Goal: Task Accomplishment & Management: Use online tool/utility

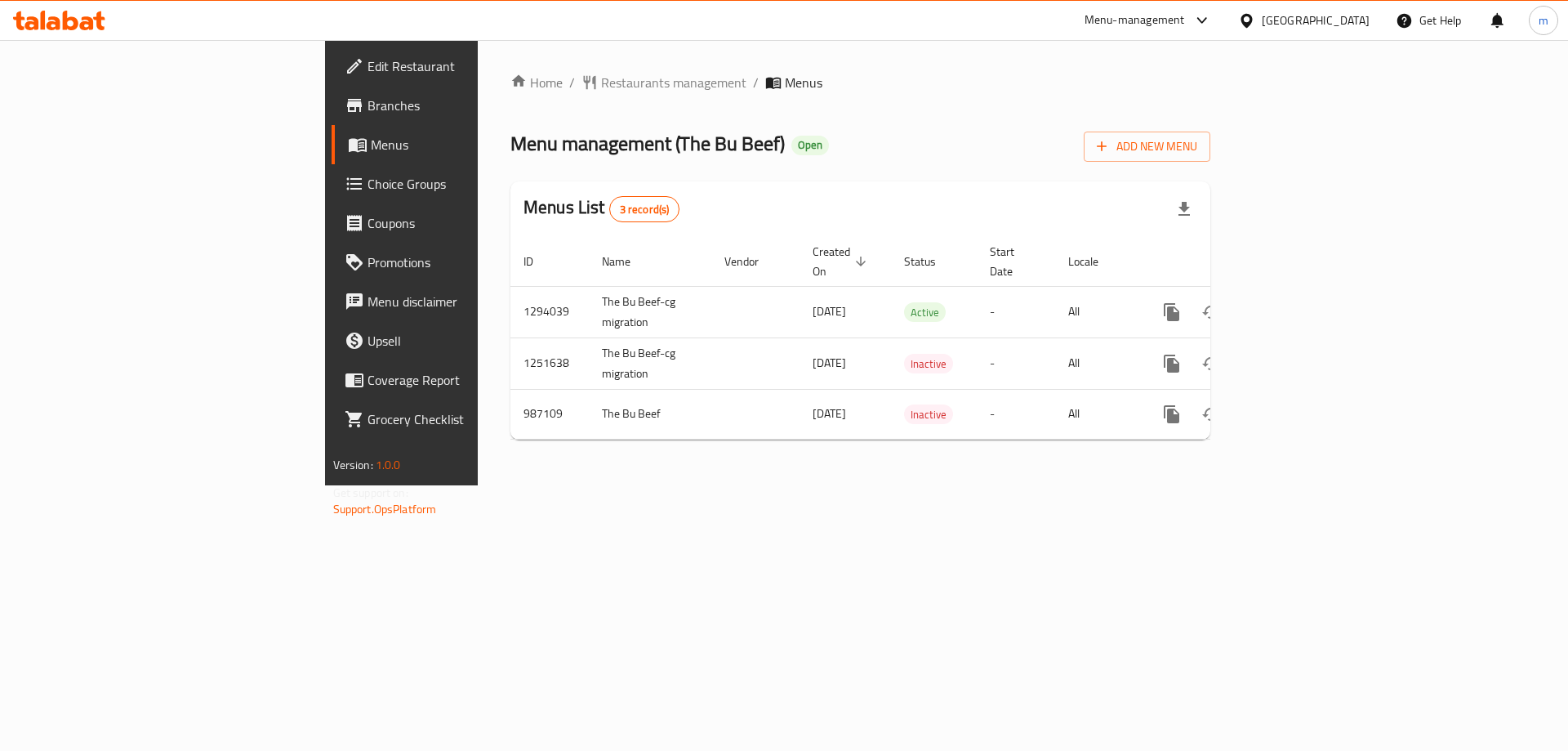
click at [367, 115] on span "Branches" at bounding box center [470, 104] width 206 height 19
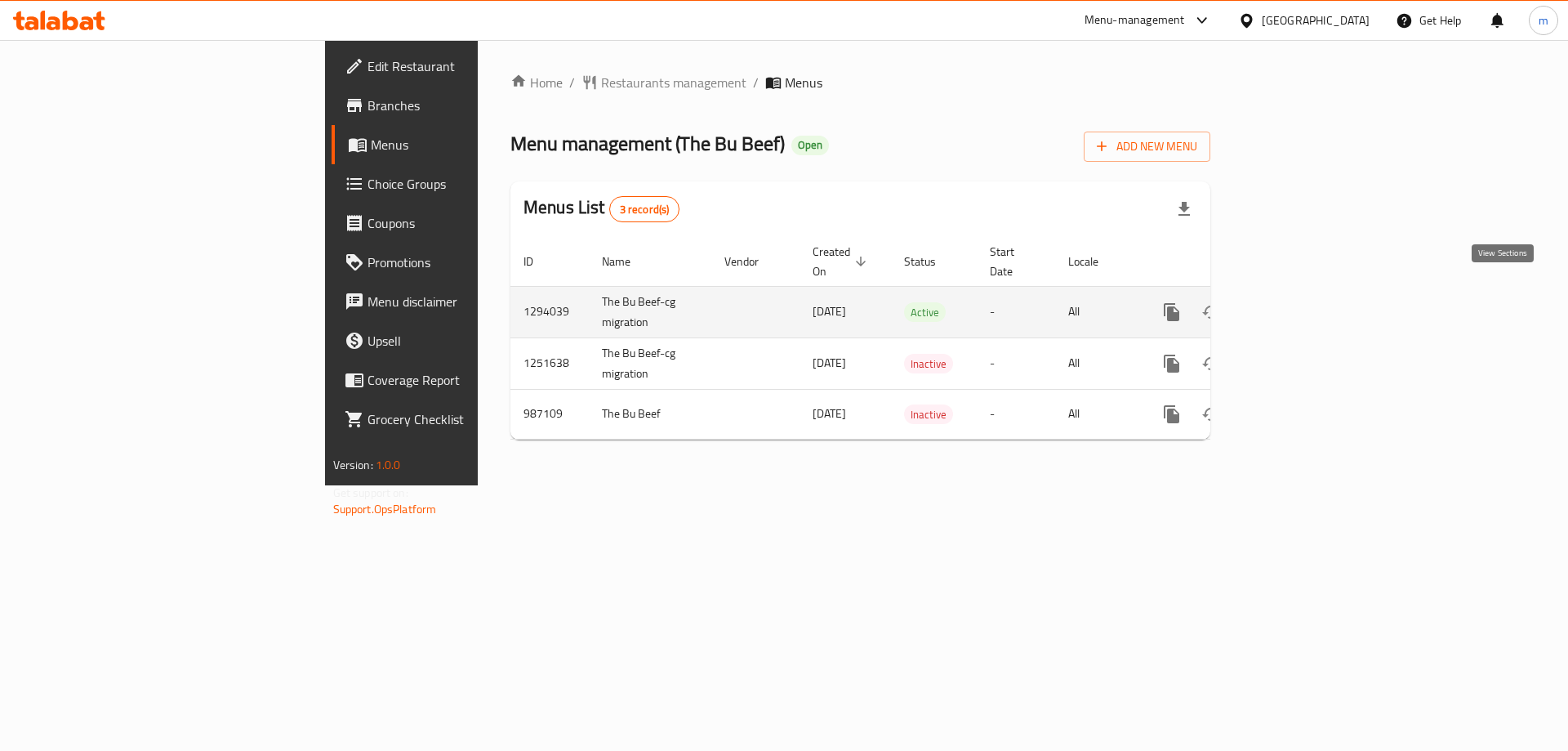
click at [1299, 302] on icon "enhanced table" at bounding box center [1289, 312] width 19 height 19
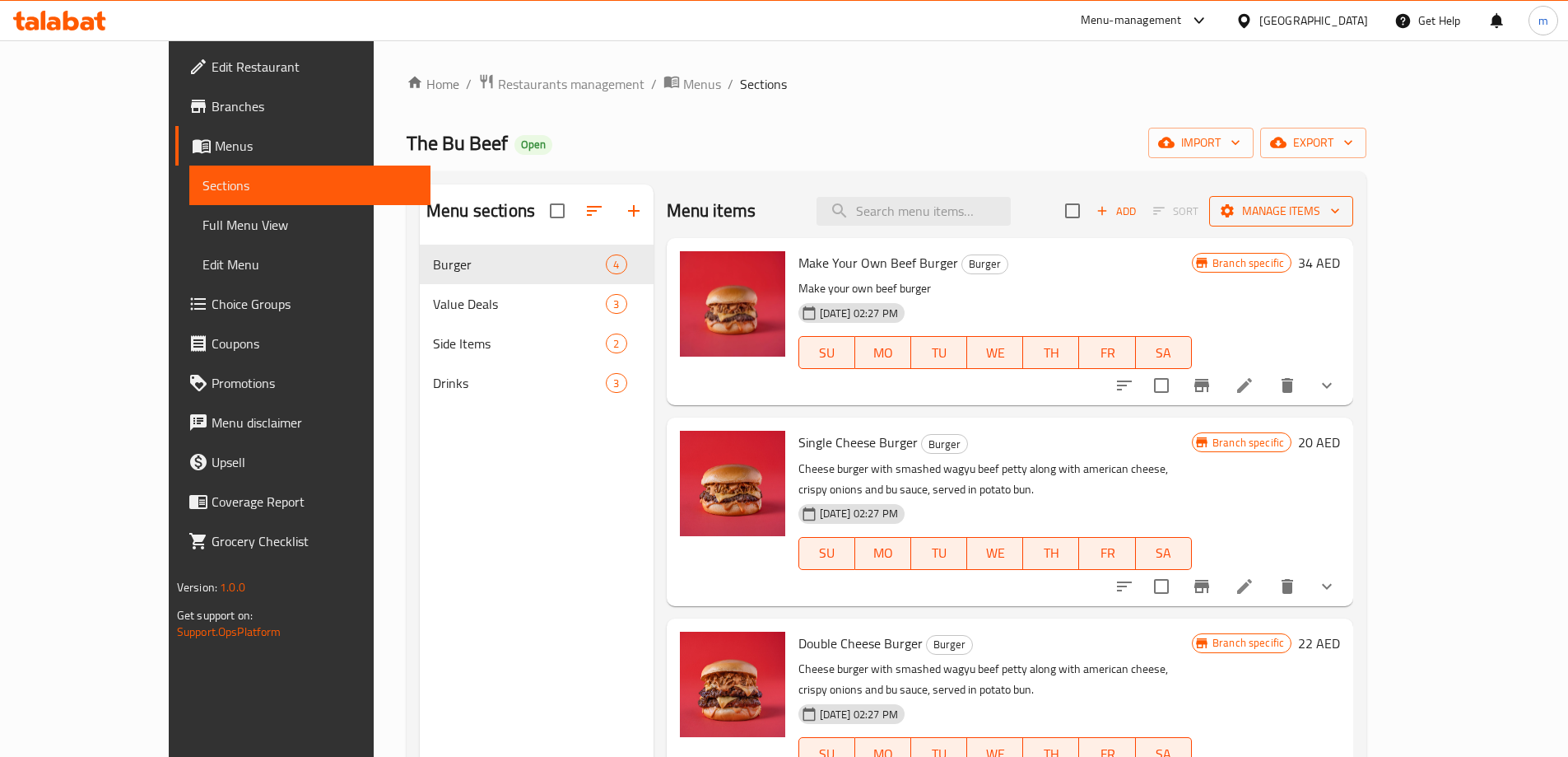
click at [1353, 221] on button "Manage items" at bounding box center [1281, 211] width 144 height 30
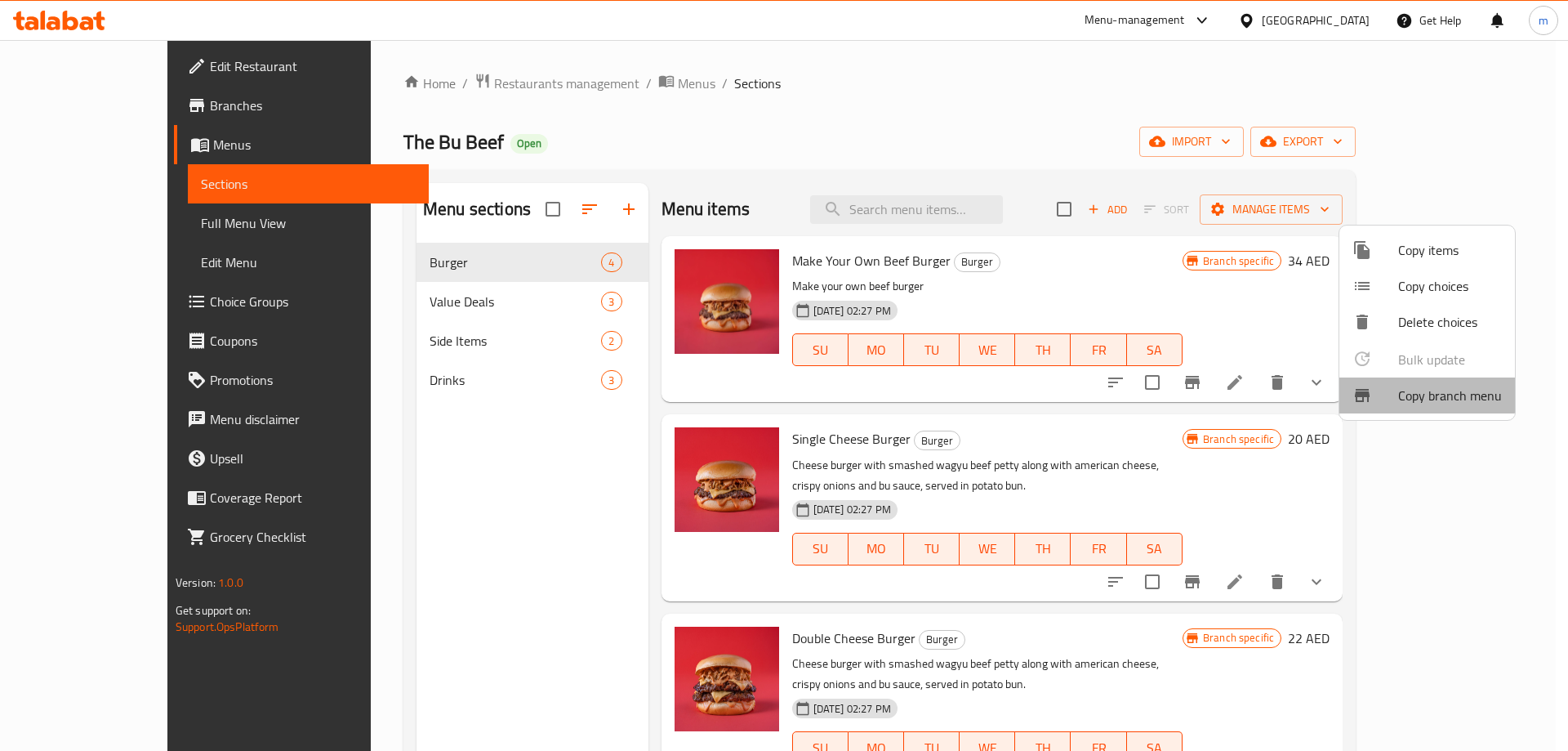
click at [1425, 394] on span "Copy branch menu" at bounding box center [1449, 395] width 104 height 19
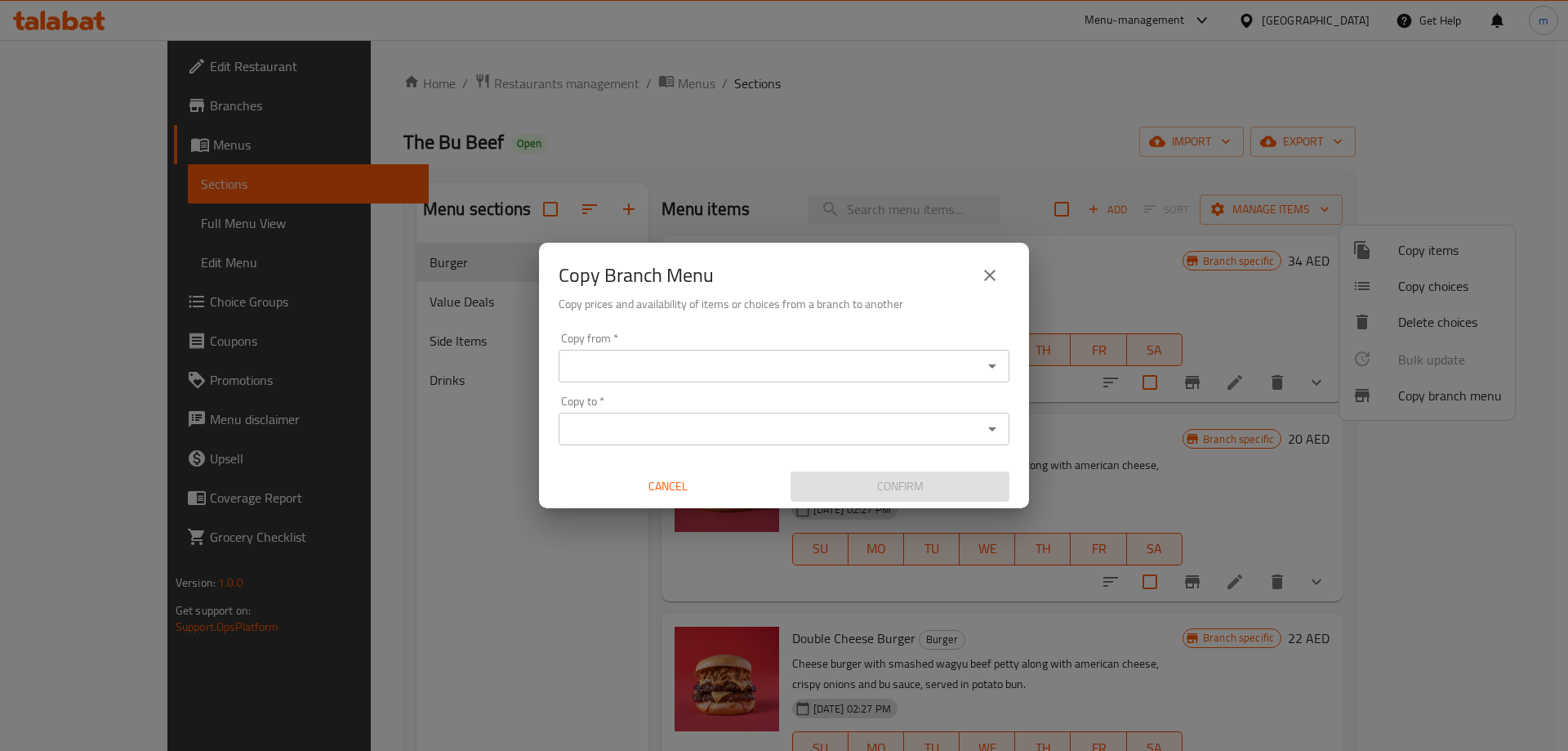
click at [817, 366] on input "Copy from   *" at bounding box center [771, 365] width 414 height 23
click at [429, 464] on div "Copy Branch Menu Copy prices and availability of items or choices from a branch…" at bounding box center [784, 375] width 1568 height 751
drag, startPoint x: 429, startPoint y: 464, endPoint x: 620, endPoint y: 450, distance: 191.5
click at [429, 464] on div "Copy Branch Menu Copy prices and availability of items or choices from a branch…" at bounding box center [784, 375] width 1568 height 751
click at [673, 487] on span "Cancel" at bounding box center [668, 486] width 205 height 20
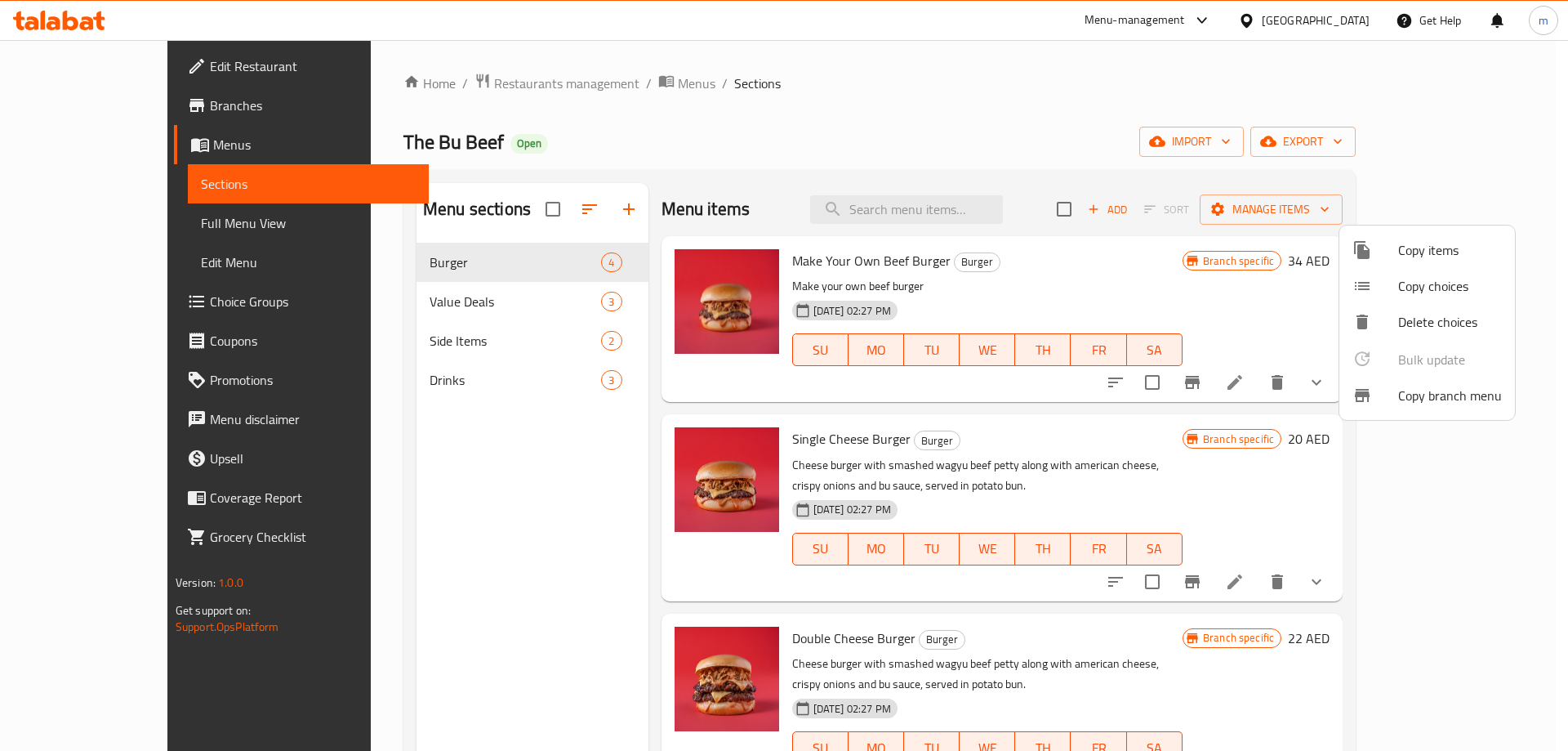
click at [115, 115] on div at bounding box center [784, 375] width 1568 height 751
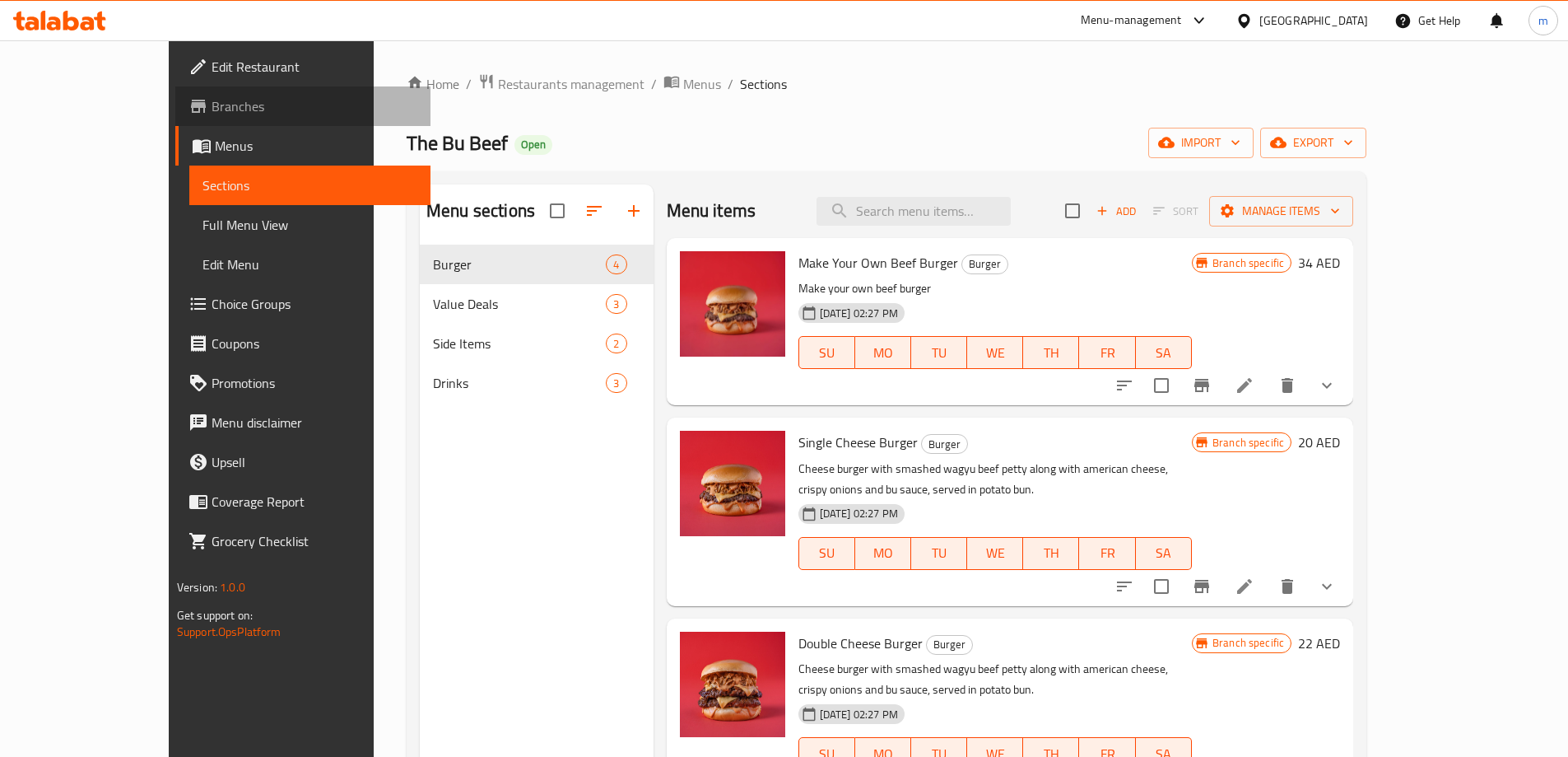
click at [211, 111] on span "Branches" at bounding box center [314, 105] width 206 height 19
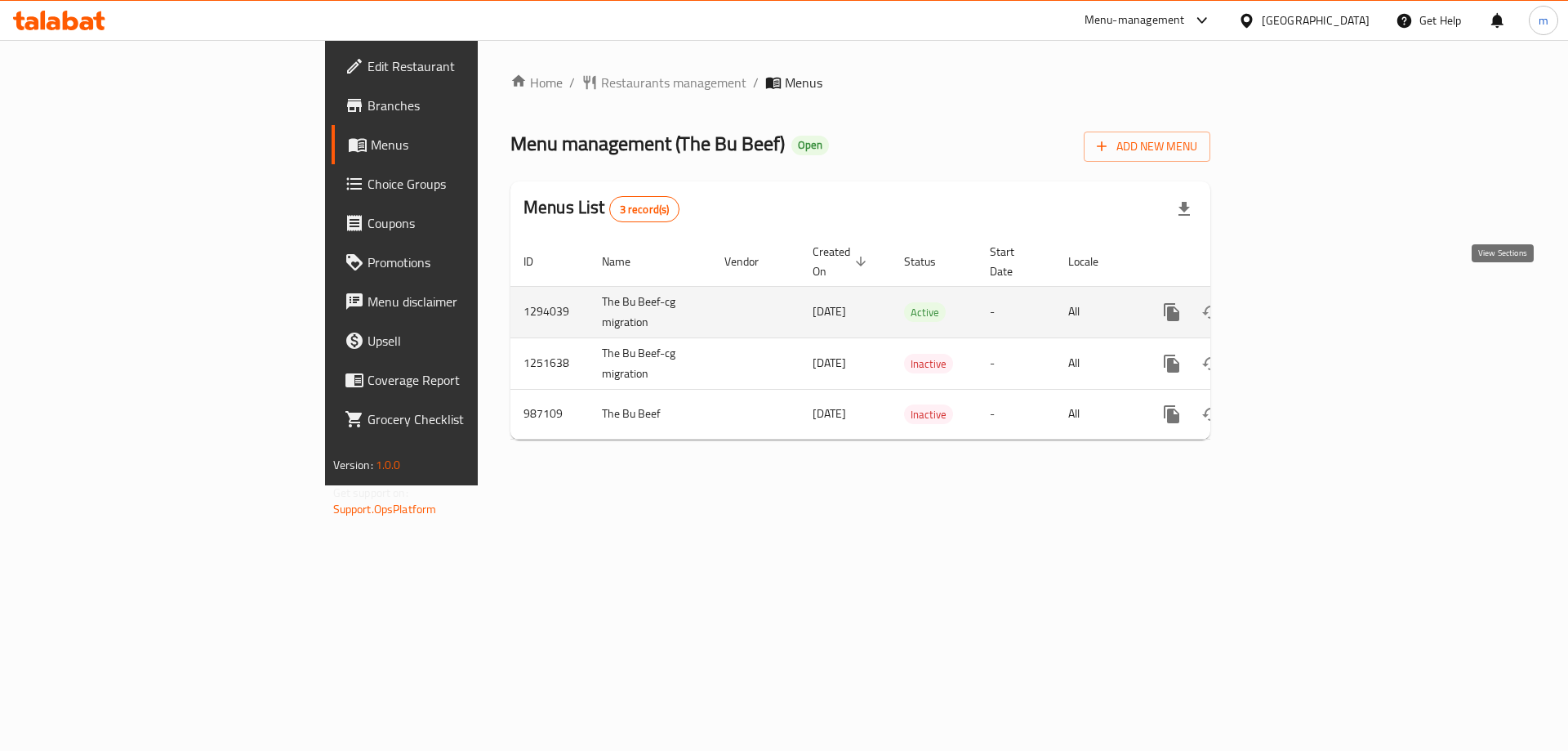
click at [1309, 292] on link "enhanced table" at bounding box center [1289, 312] width 39 height 39
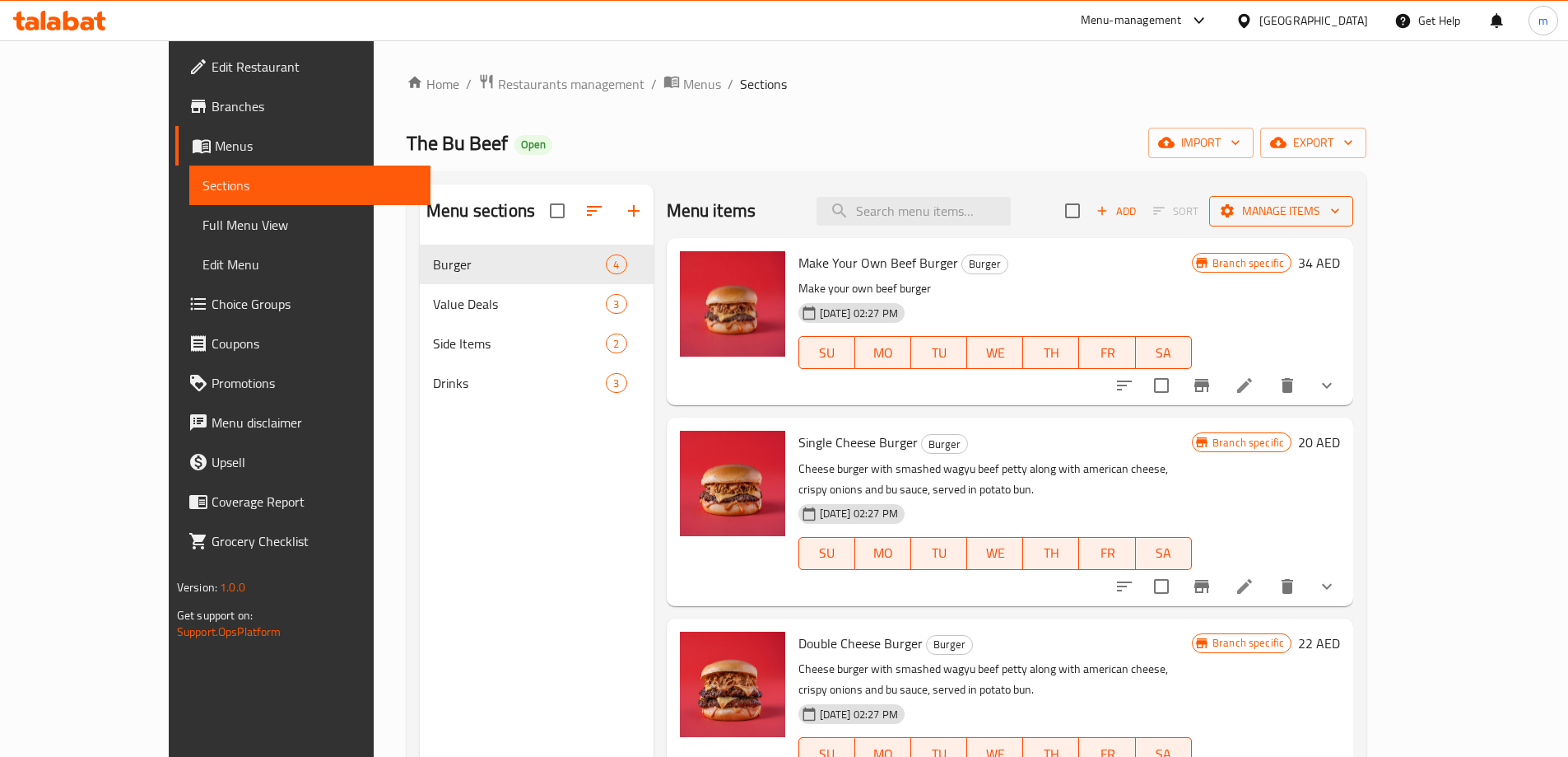
click at [1353, 221] on button "Manage items" at bounding box center [1281, 211] width 144 height 30
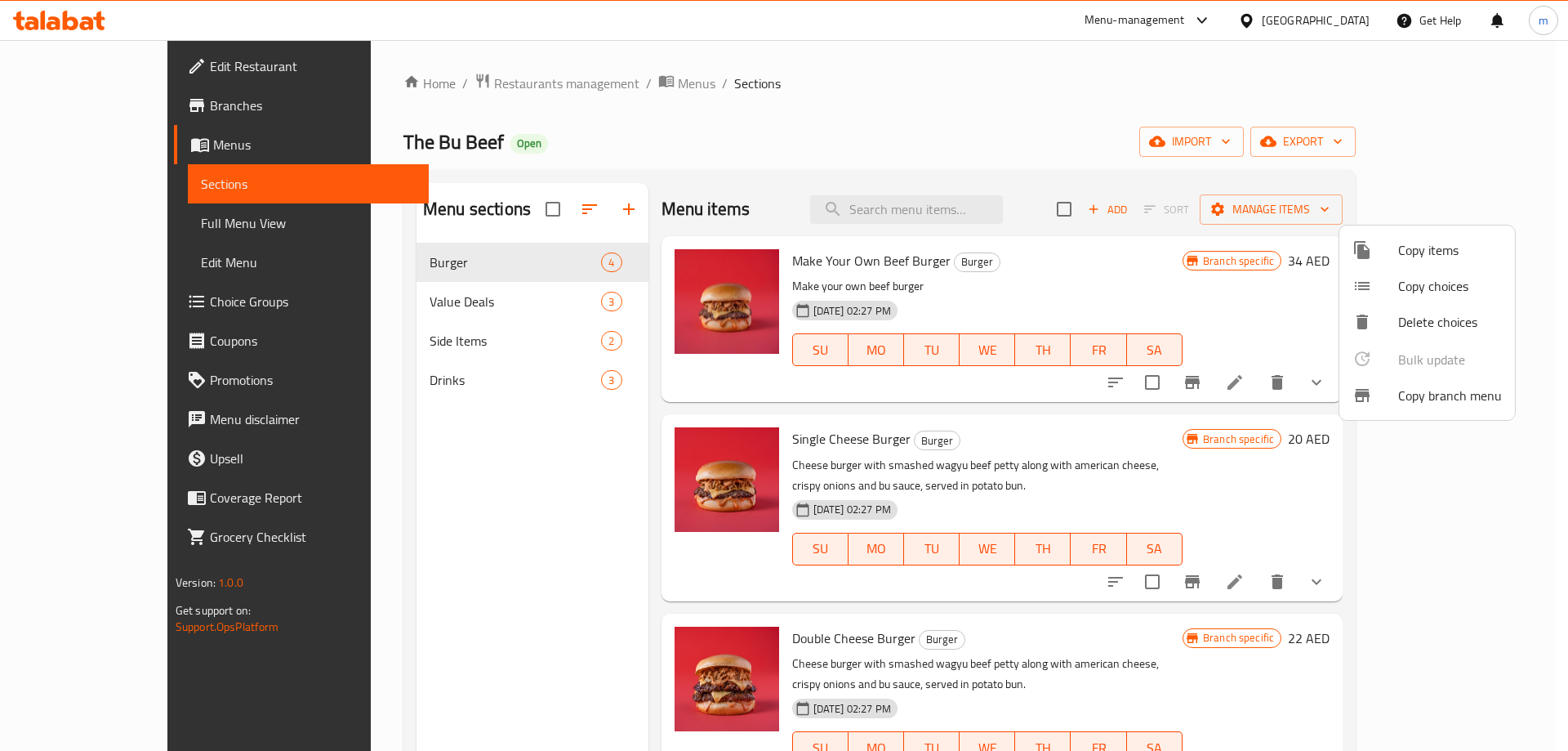
click at [1419, 393] on span "Copy branch menu" at bounding box center [1449, 395] width 104 height 19
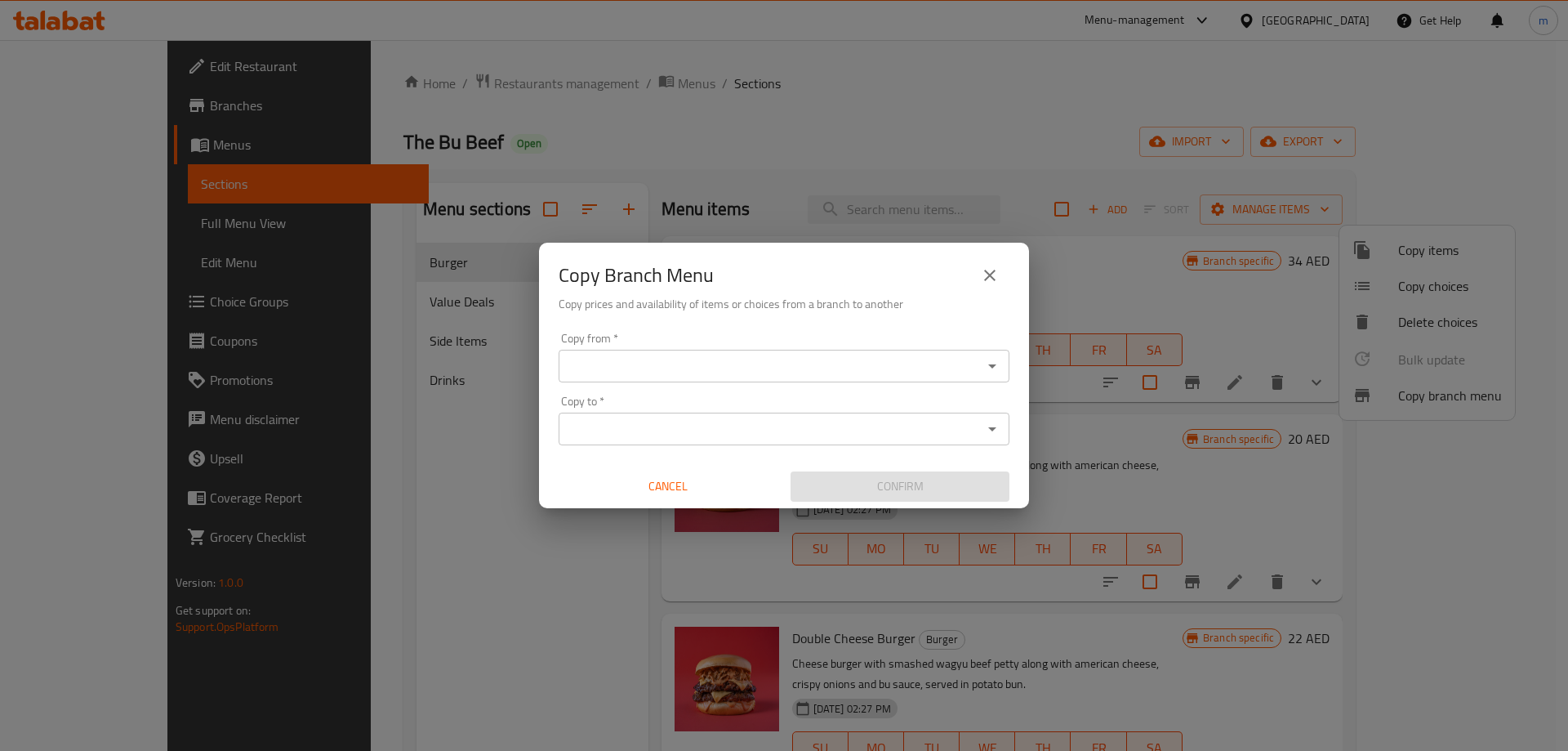
click at [866, 378] on div "Copy from *" at bounding box center [784, 366] width 451 height 33
click at [1004, 365] on div "Copy from *" at bounding box center [784, 366] width 451 height 33
click at [999, 367] on icon "Open" at bounding box center [992, 365] width 19 height 19
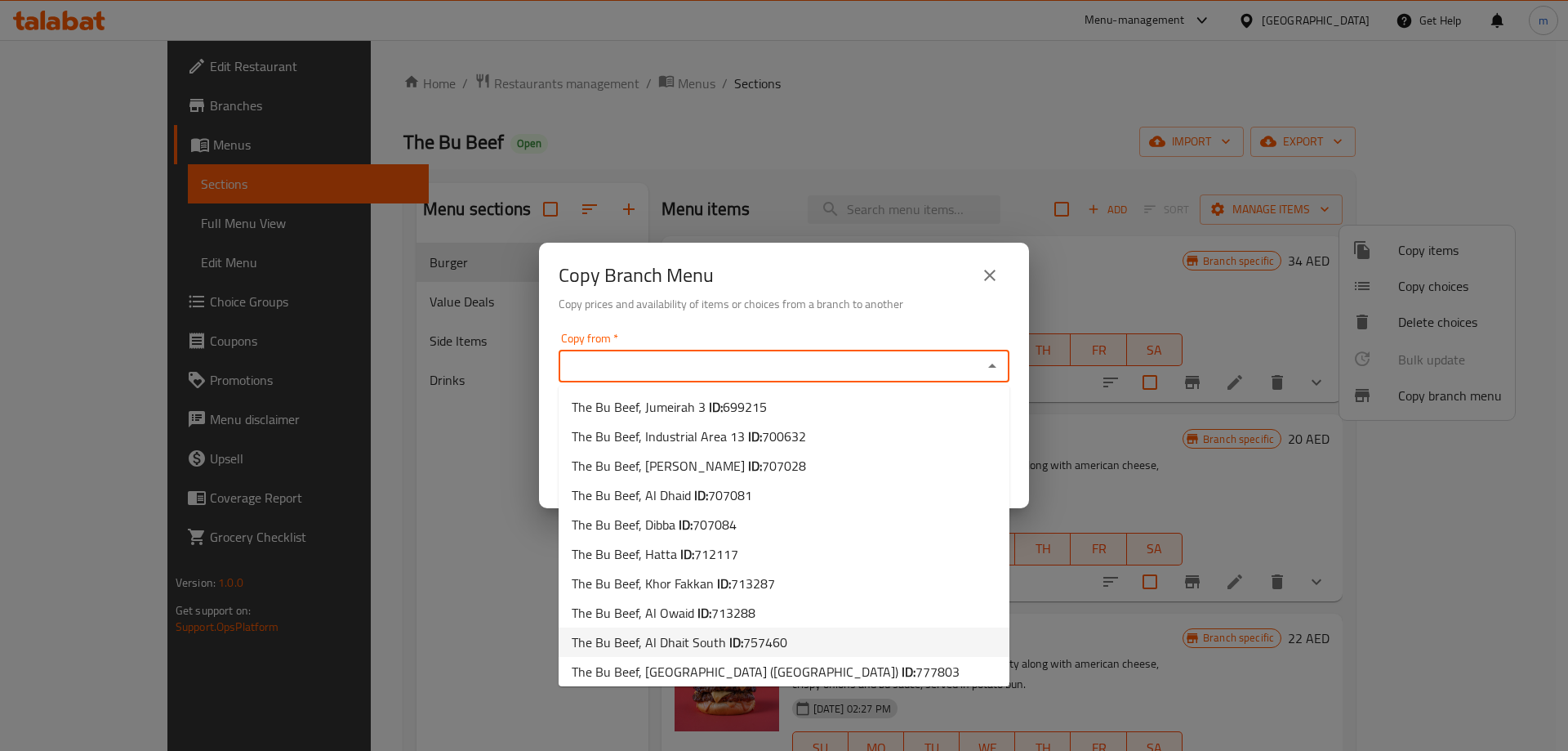
click at [802, 640] on li "The Bu Beef, Al Dhait South ID: 757460" at bounding box center [784, 642] width 451 height 29
type input "The Bu Beef, Al Dhait South"
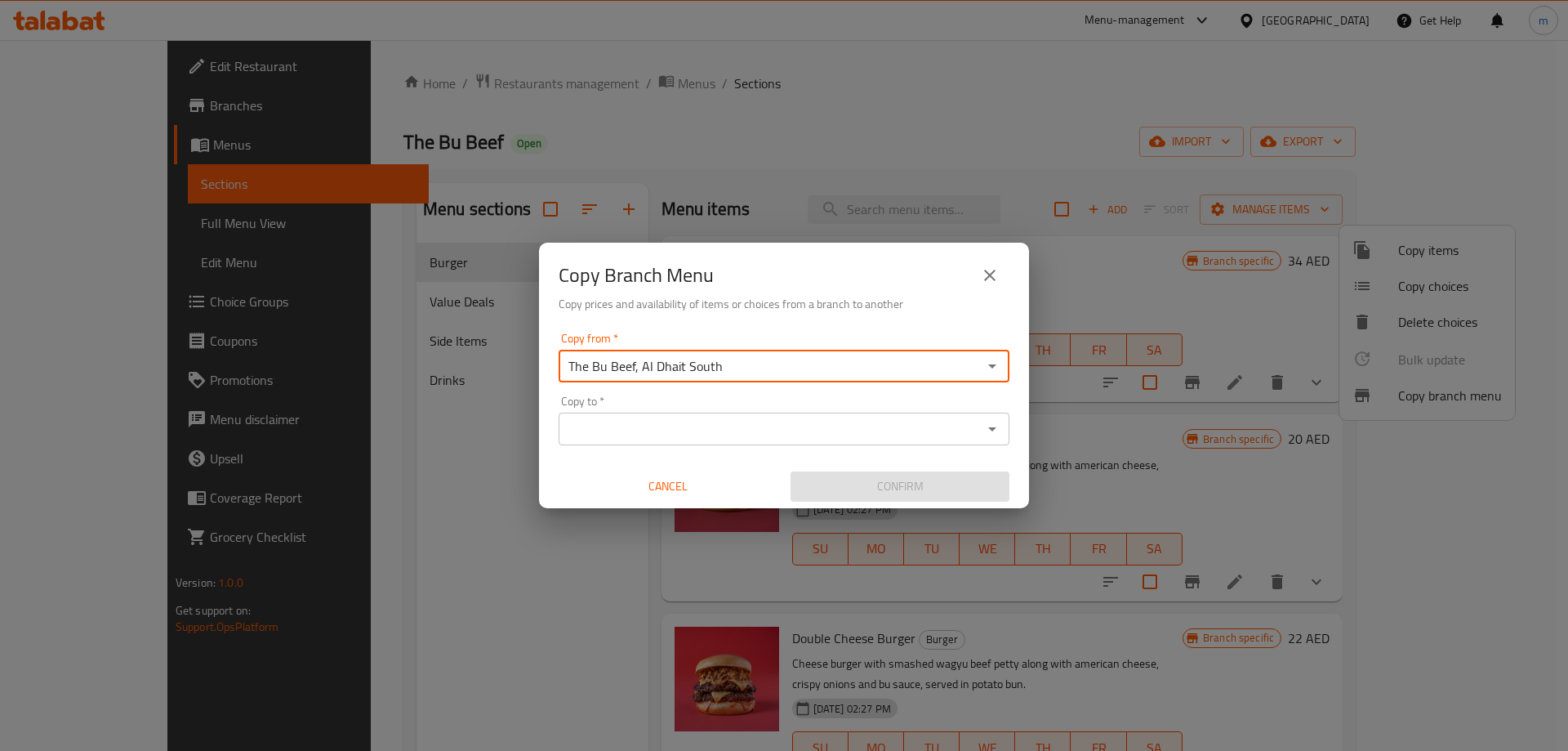
click at [989, 426] on icon "Open" at bounding box center [992, 429] width 19 height 19
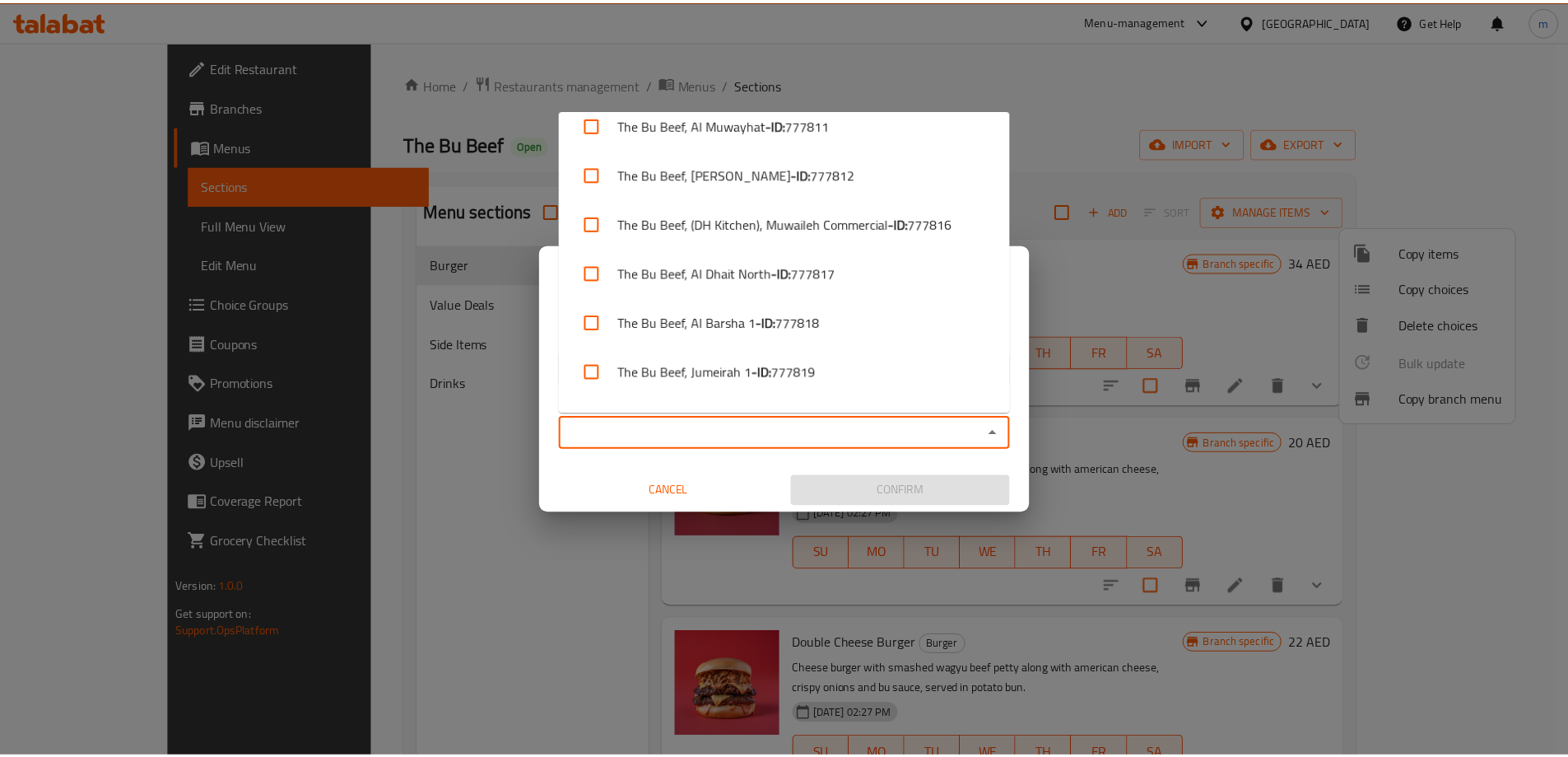
scroll to position [797, 0]
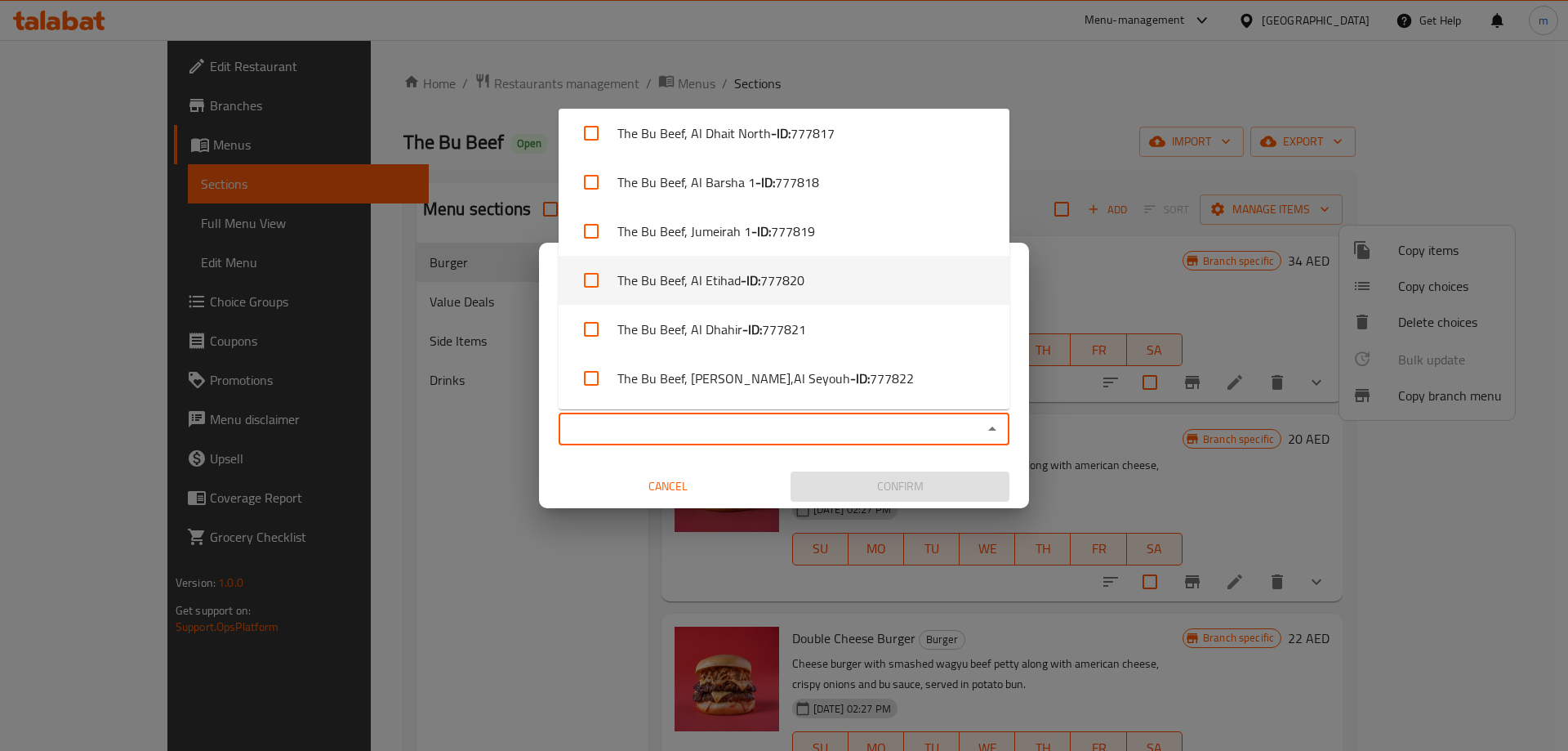
click at [789, 297] on li "The Bu Beef, Al Etihad - ID: 777820" at bounding box center [784, 280] width 451 height 49
checkbox input "true"
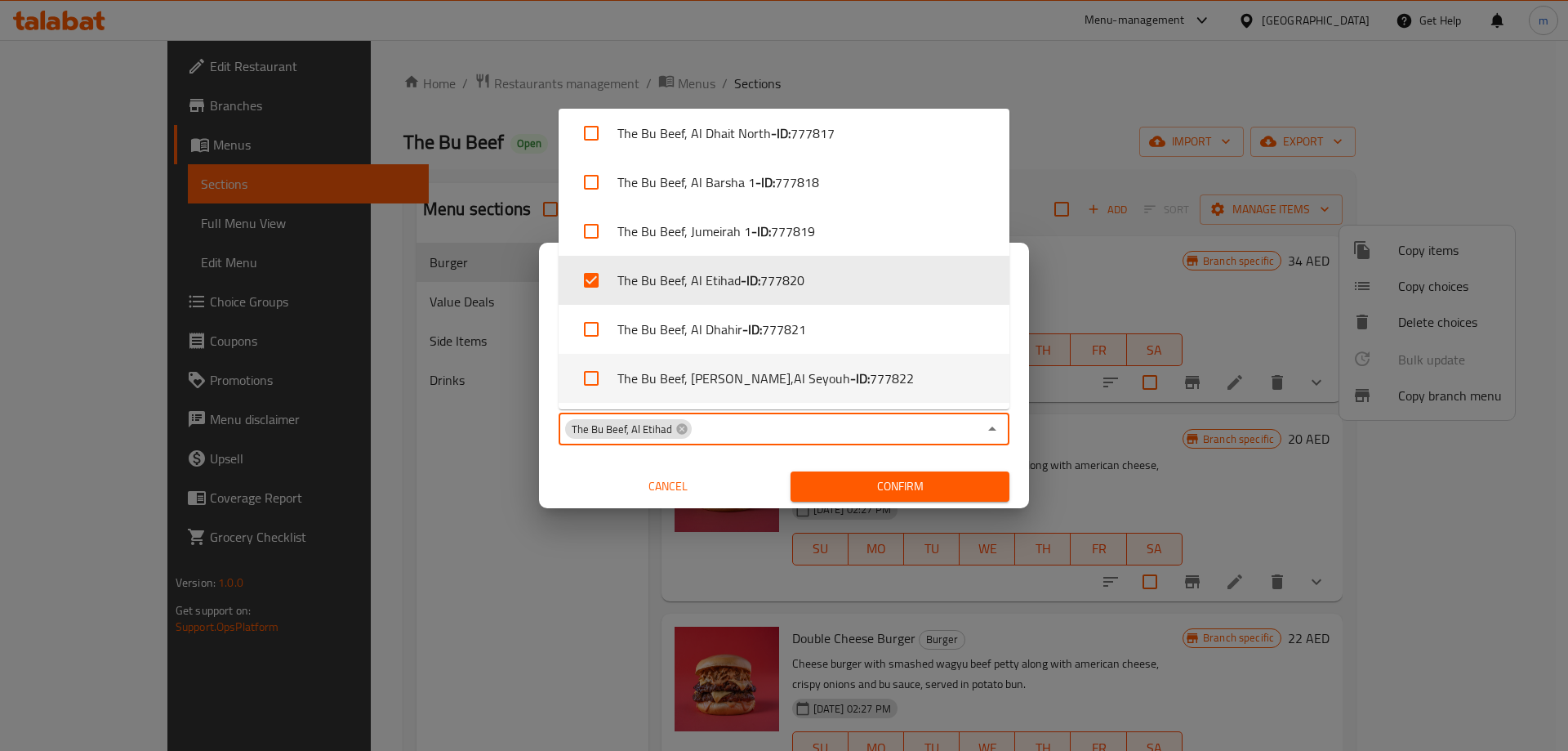
click at [833, 482] on span "Confirm" at bounding box center [899, 486] width 193 height 20
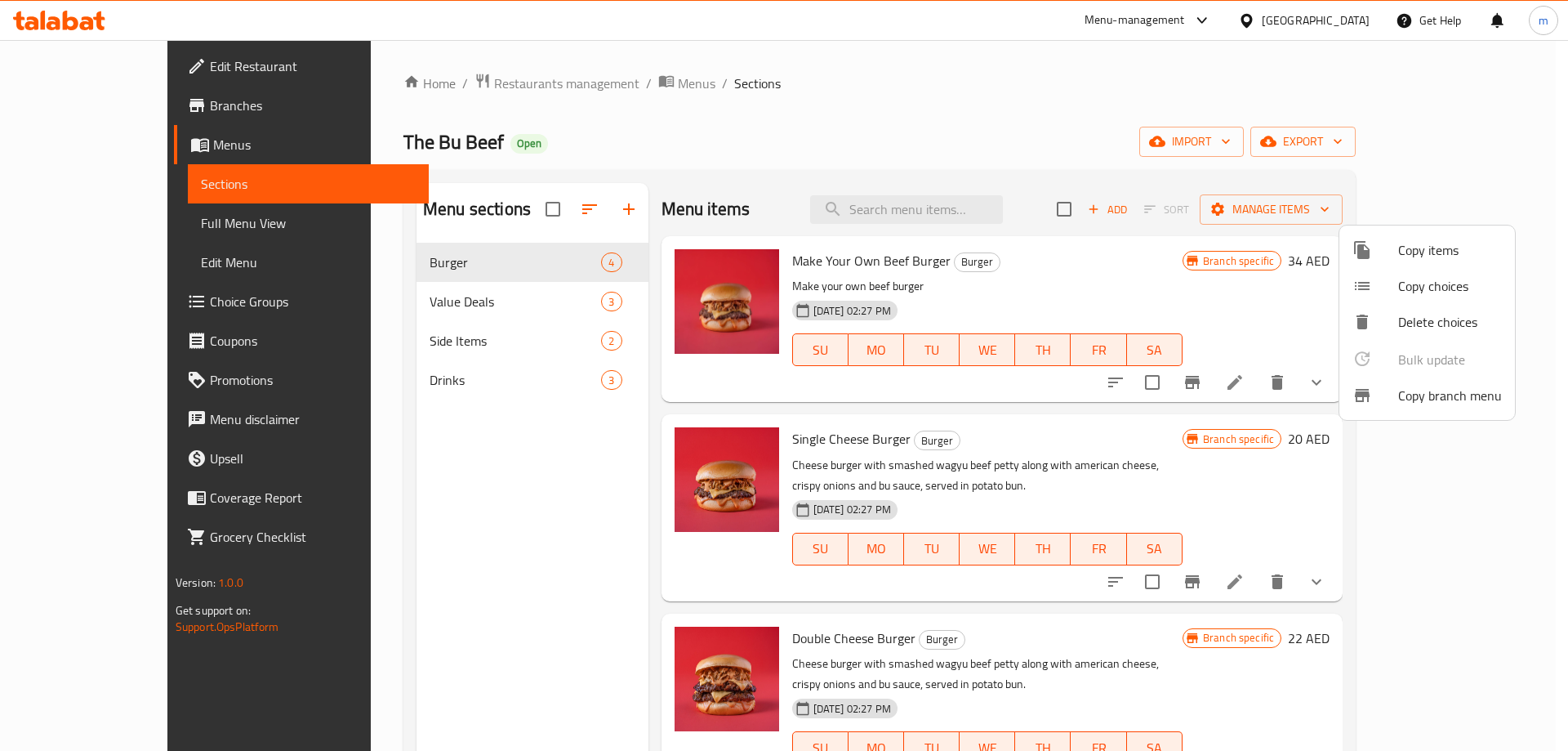
click at [137, 92] on div at bounding box center [784, 375] width 1568 height 751
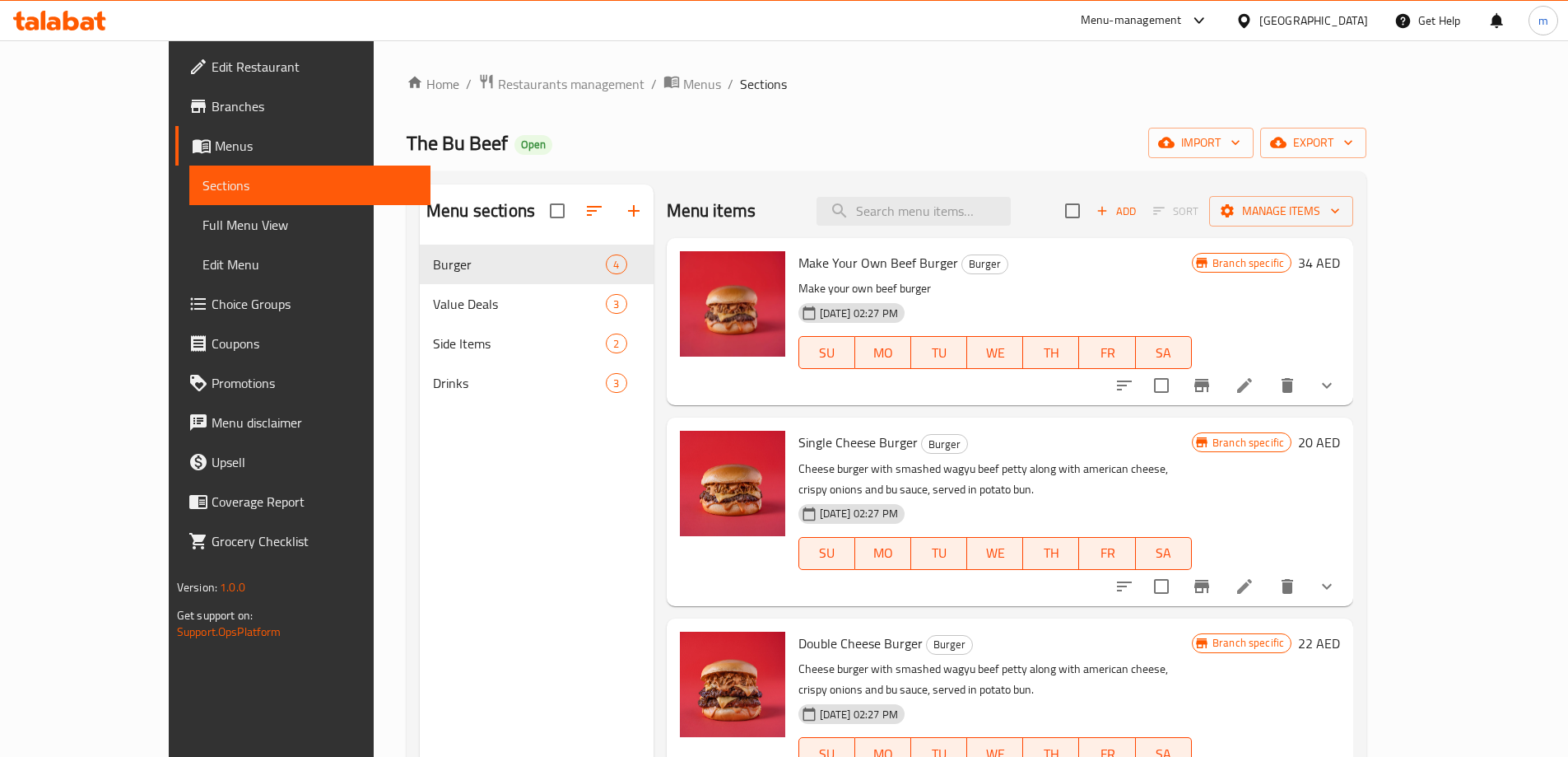
click at [175, 94] on link "Branches" at bounding box center [302, 106] width 255 height 40
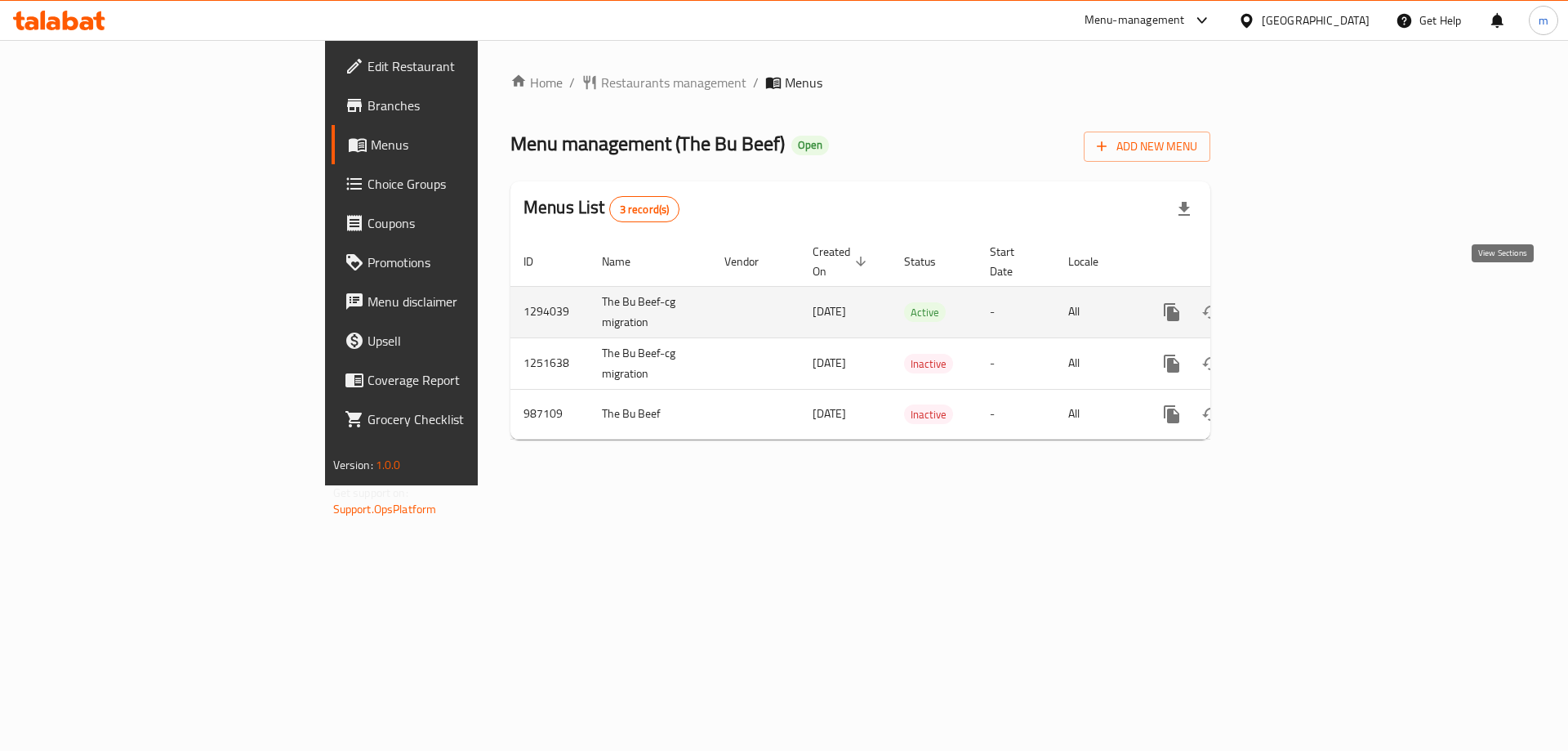
click at [1299, 302] on icon "enhanced table" at bounding box center [1289, 312] width 19 height 19
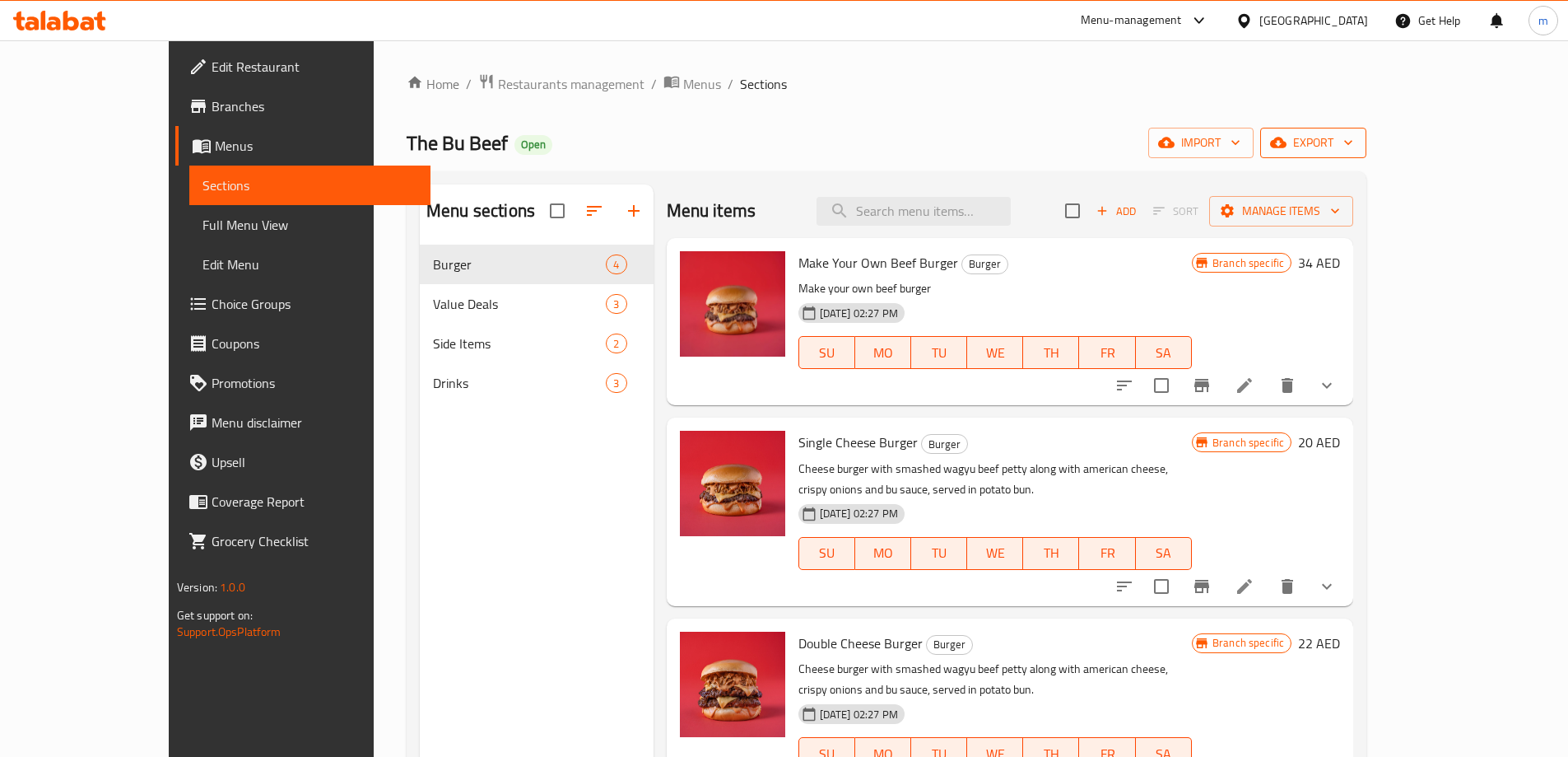
click at [1353, 143] on span "export" at bounding box center [1313, 142] width 80 height 20
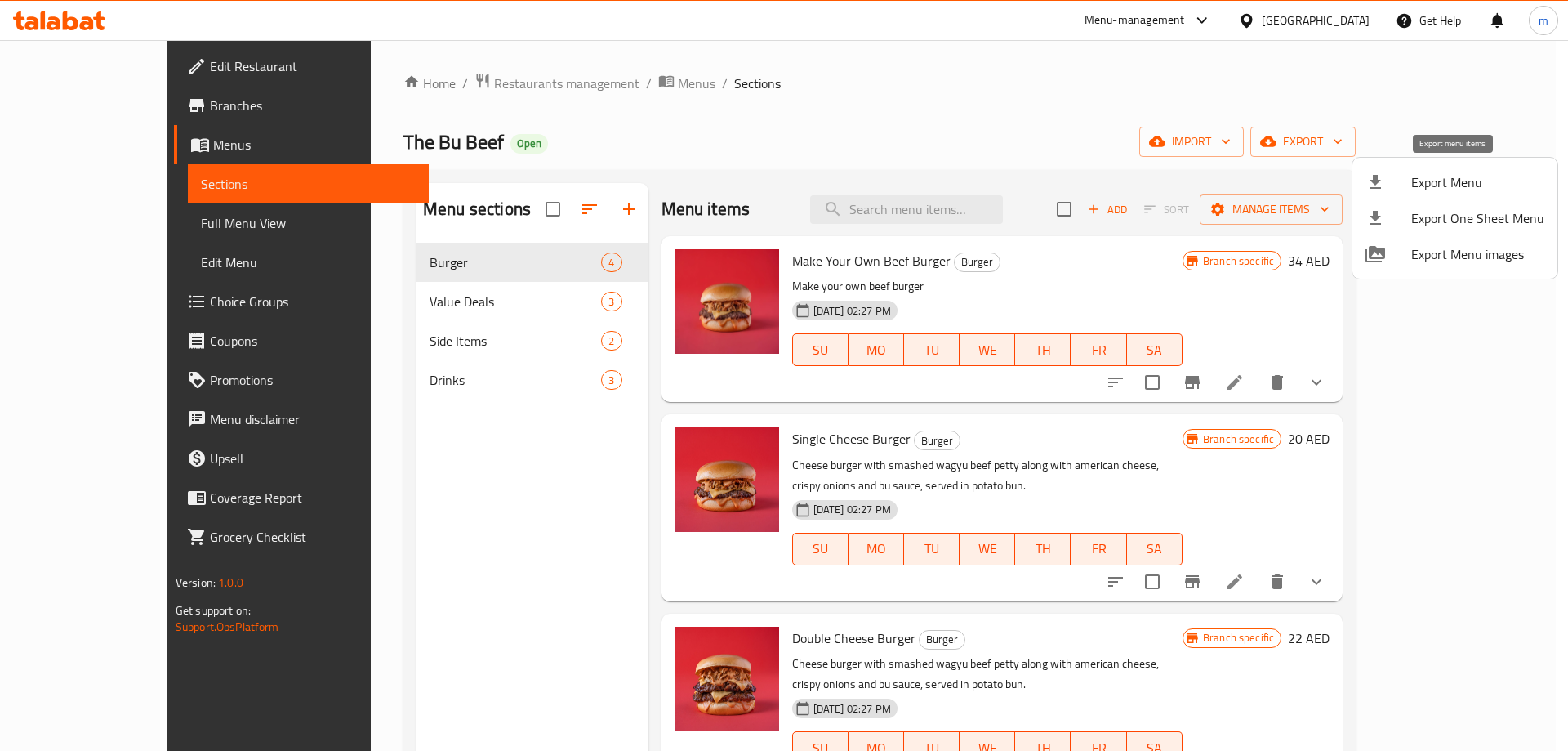
click at [1450, 186] on span "Export Menu" at bounding box center [1477, 181] width 133 height 19
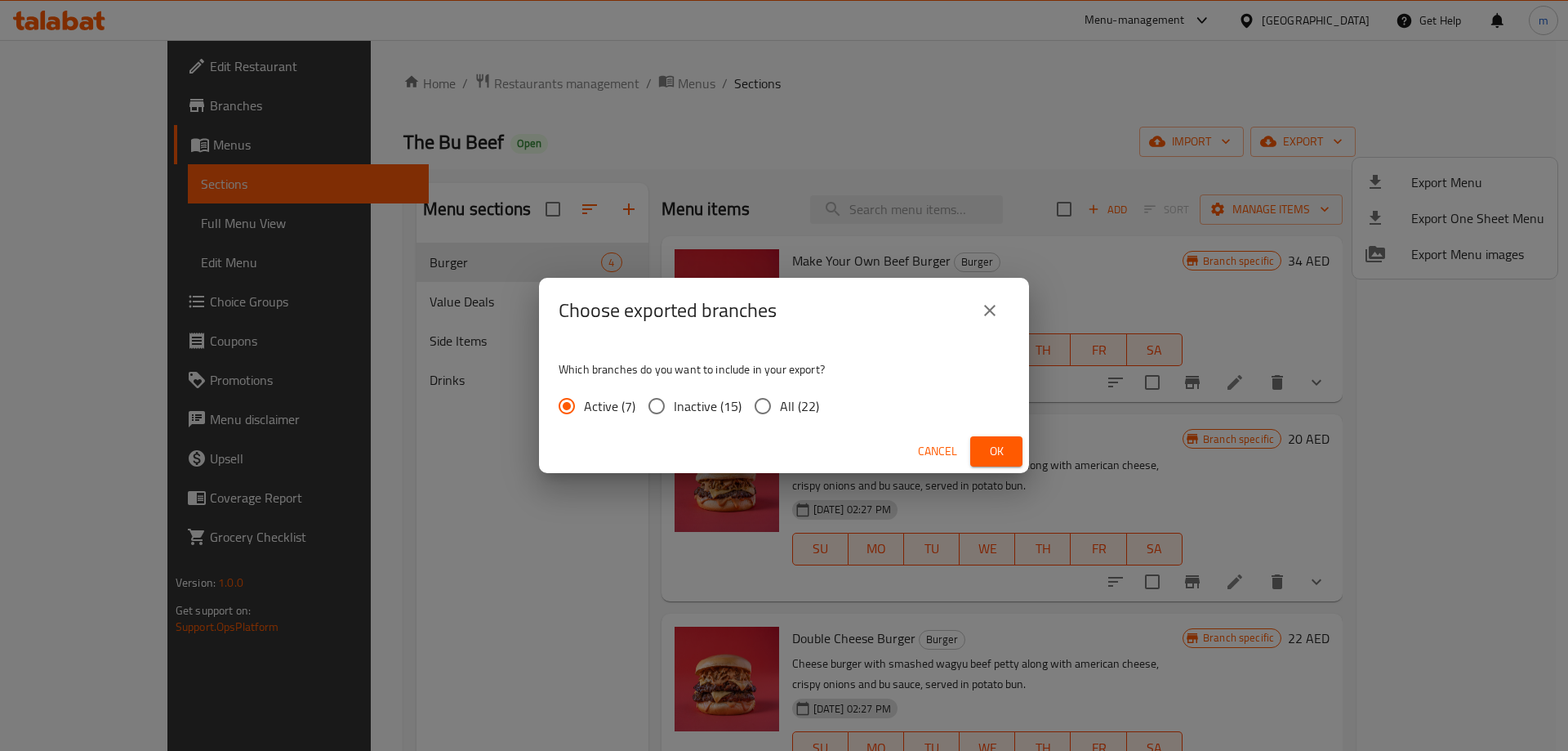
drag, startPoint x: 767, startPoint y: 417, endPoint x: 776, endPoint y: 415, distance: 9.2
click at [766, 417] on input "All (22)" at bounding box center [762, 406] width 34 height 34
radio input "true"
click at [977, 446] on button "Ok" at bounding box center [996, 451] width 53 height 30
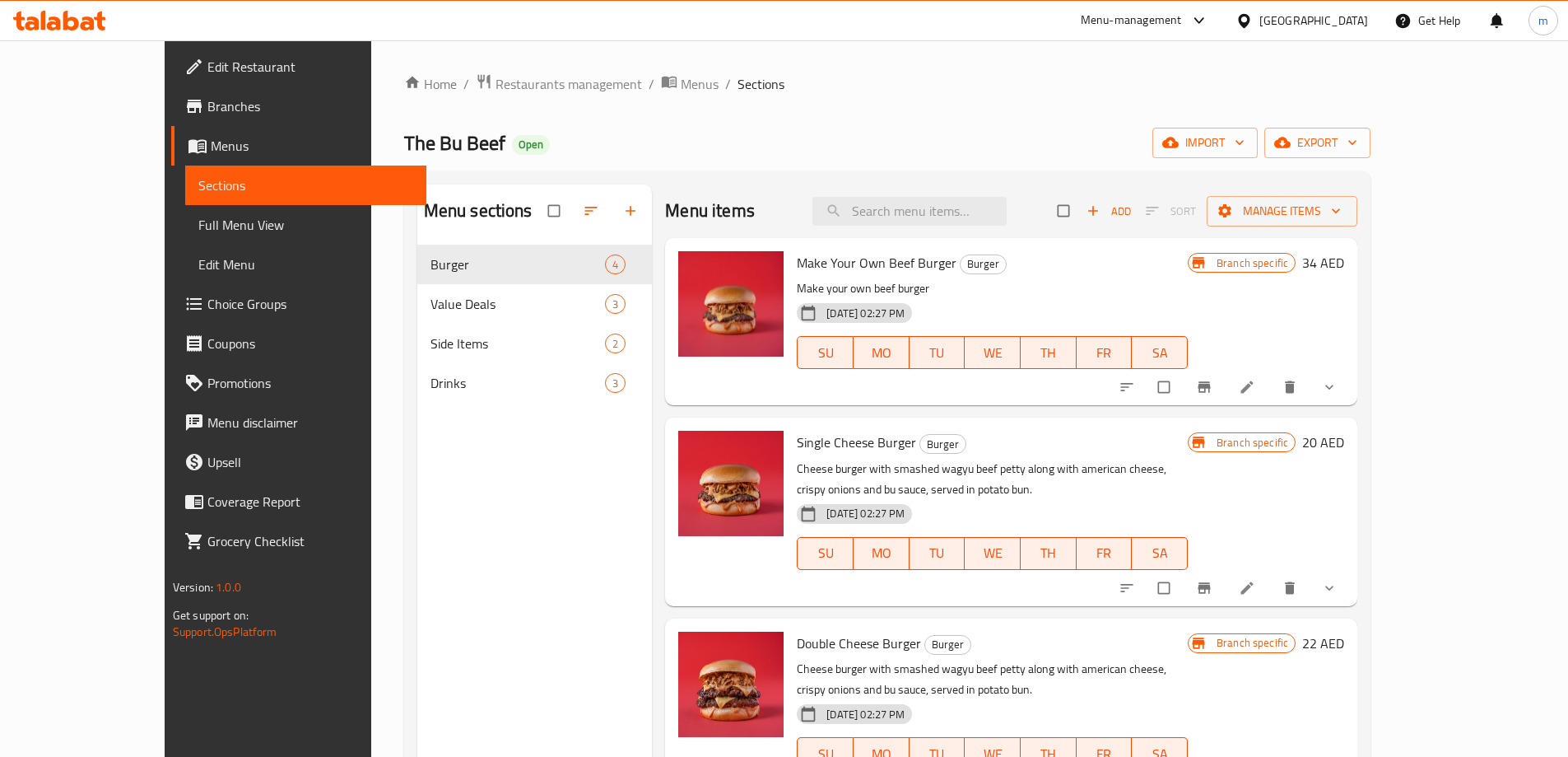
click at [207, 58] on span "Edit Restaurant" at bounding box center [310, 66] width 206 height 19
